Goal: Obtain resource: Download file/media

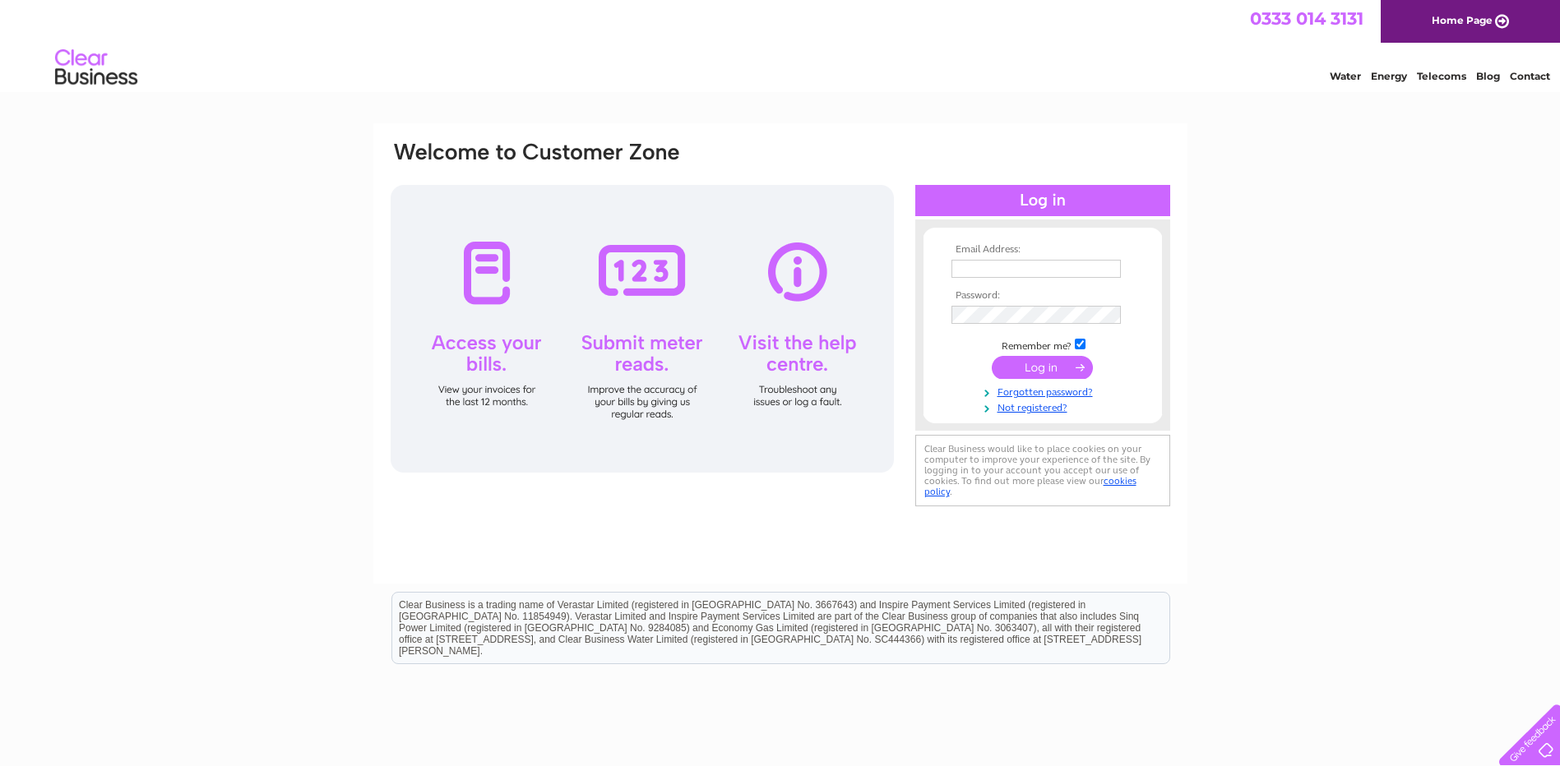
type input "[PERSON_NAME][EMAIL_ADDRESS][PERSON_NAME][DOMAIN_NAME]"
click at [1057, 367] on input "submit" at bounding box center [1042, 367] width 101 height 23
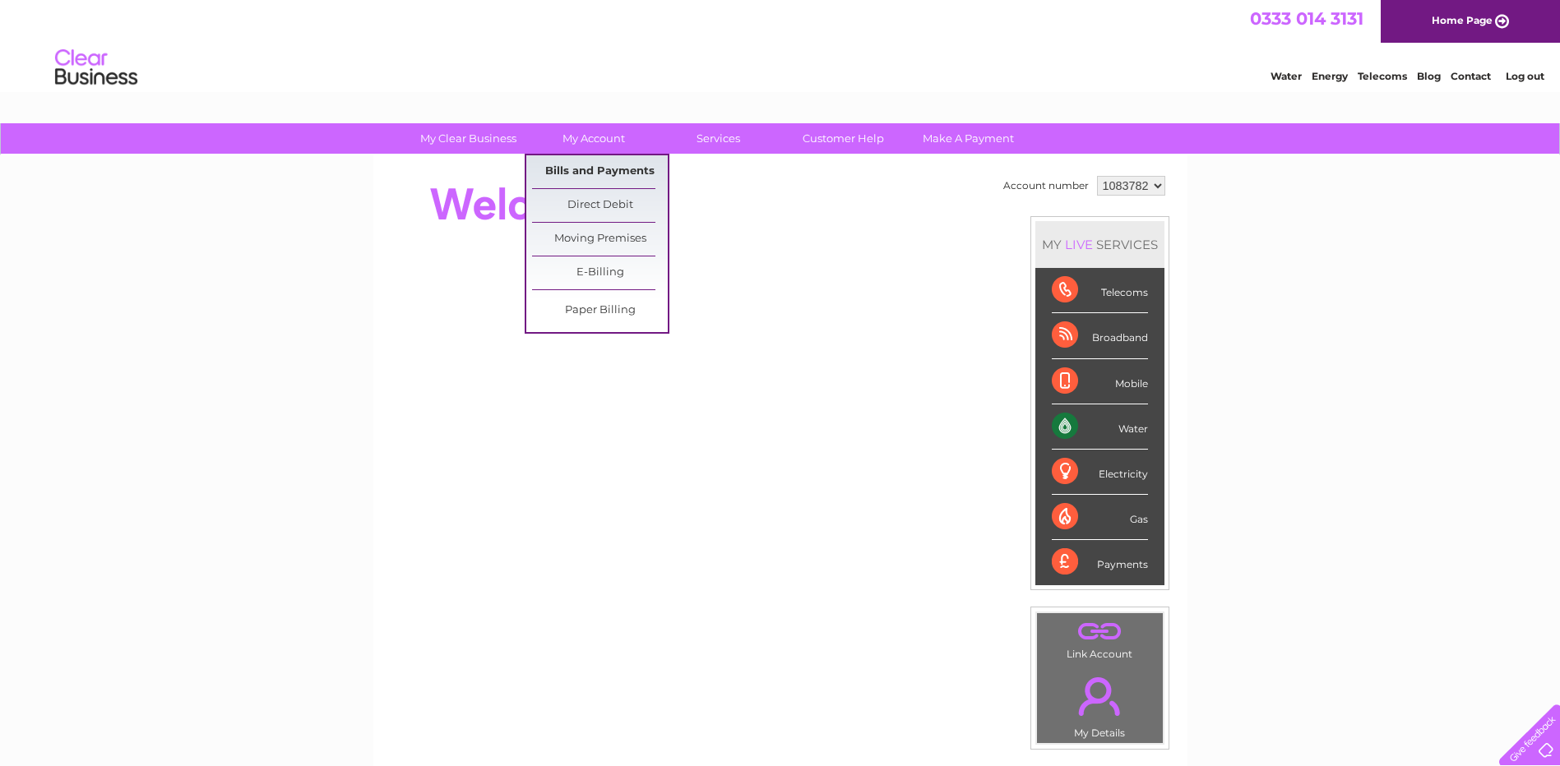
click at [597, 169] on link "Bills and Payments" at bounding box center [600, 171] width 136 height 33
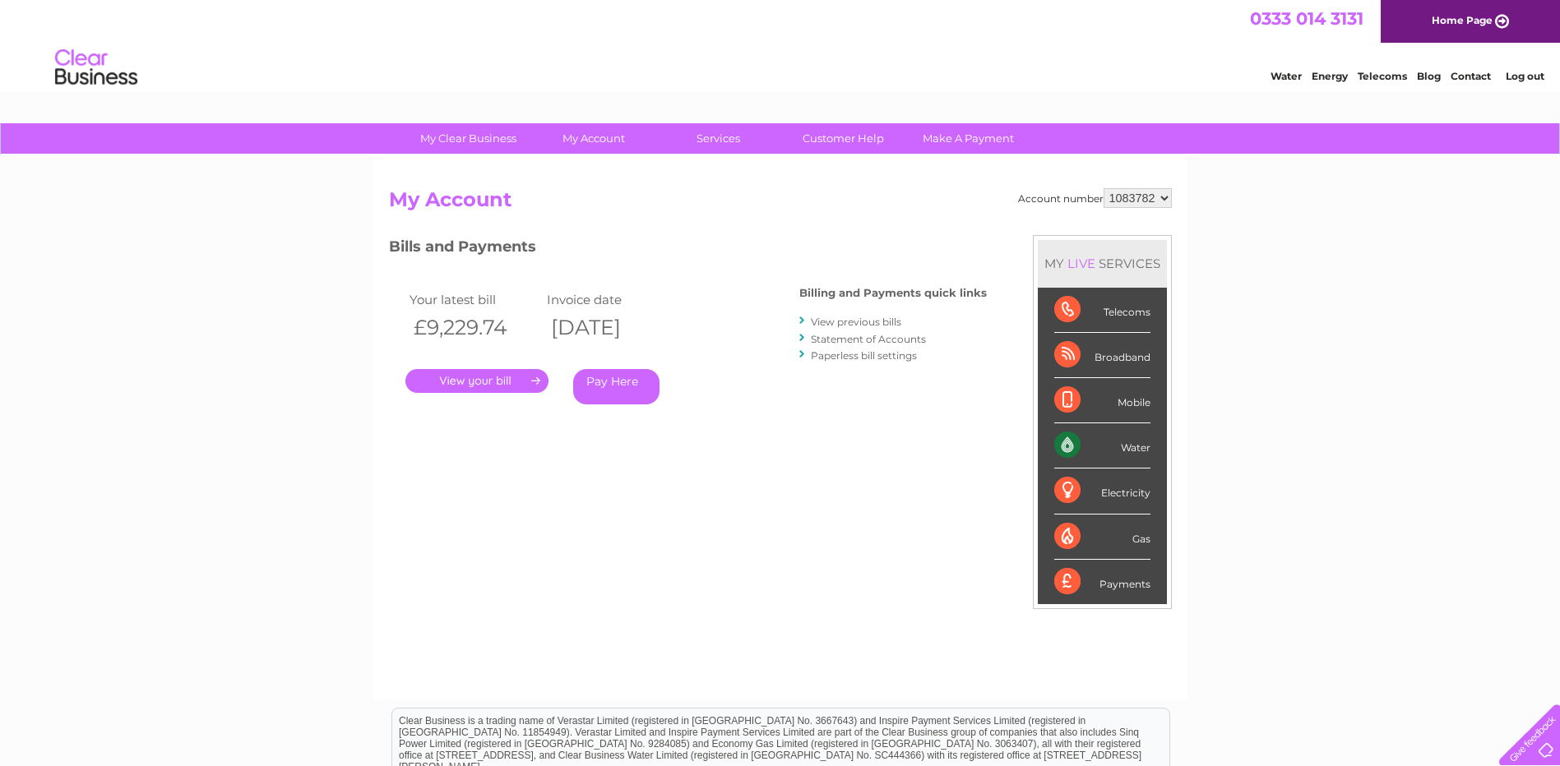
click at [886, 320] on link "View previous bills" at bounding box center [856, 322] width 90 height 12
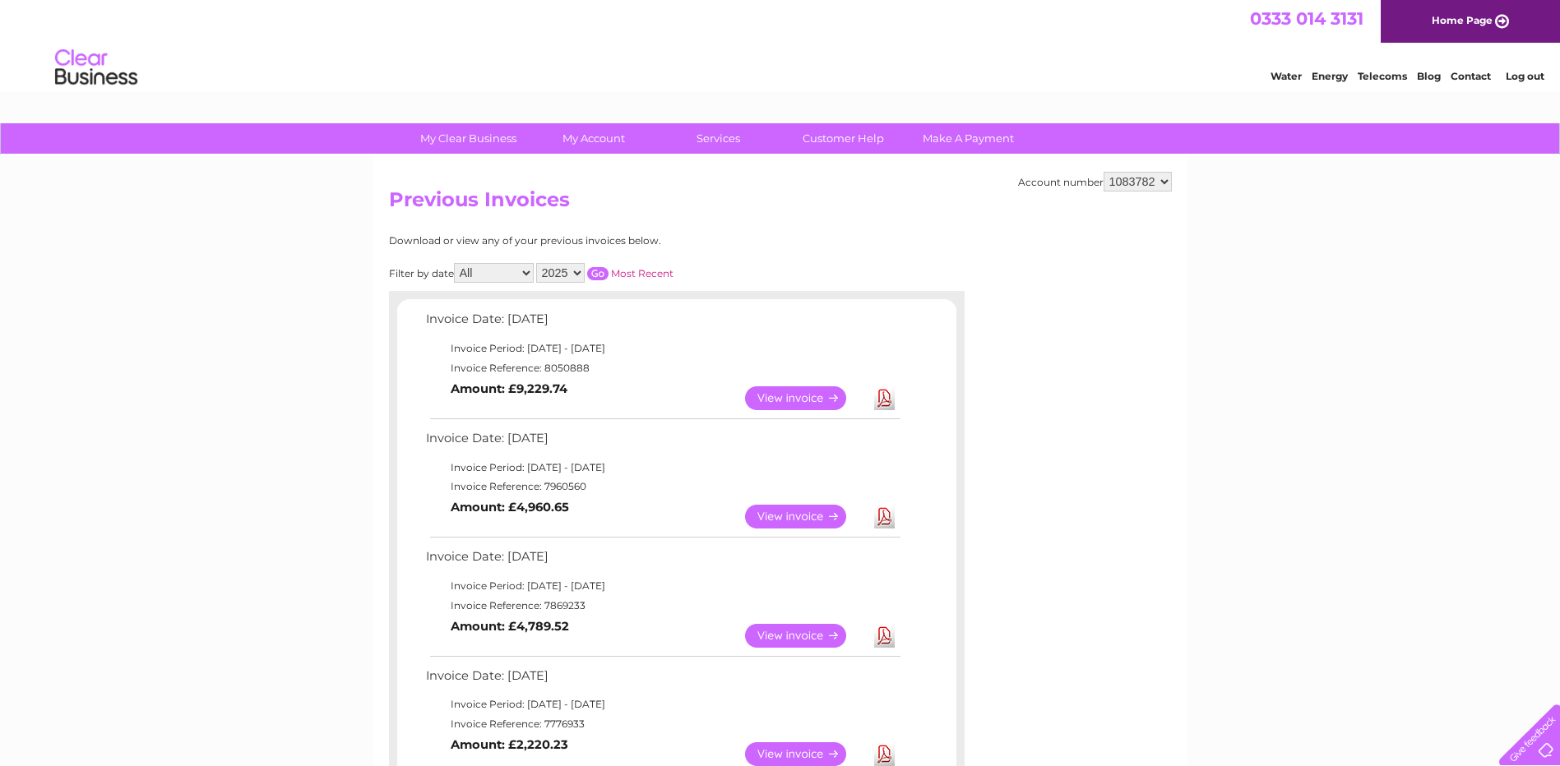
click at [883, 523] on link "Download" at bounding box center [884, 517] width 21 height 24
click at [1527, 76] on link "Log out" at bounding box center [1525, 76] width 39 height 12
